Goal: Task Accomplishment & Management: Complete application form

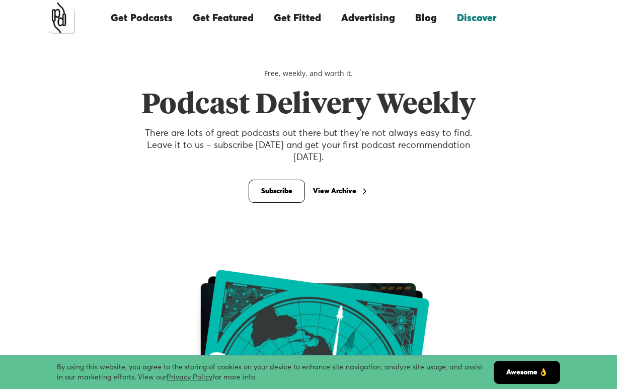
click at [211, 21] on link "Get Featured" at bounding box center [223, 18] width 81 height 34
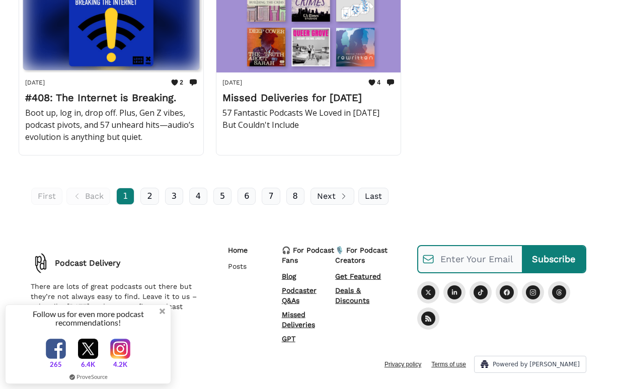
scroll to position [2105, 0]
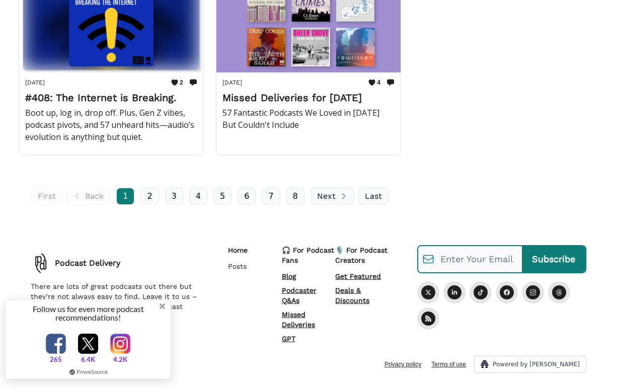
click at [161, 316] on div "Follow us for even more podcast recommendations!" at bounding box center [88, 312] width 152 height 17
click at [162, 306] on span at bounding box center [162, 306] width 7 height 7
